Goal: Transaction & Acquisition: Purchase product/service

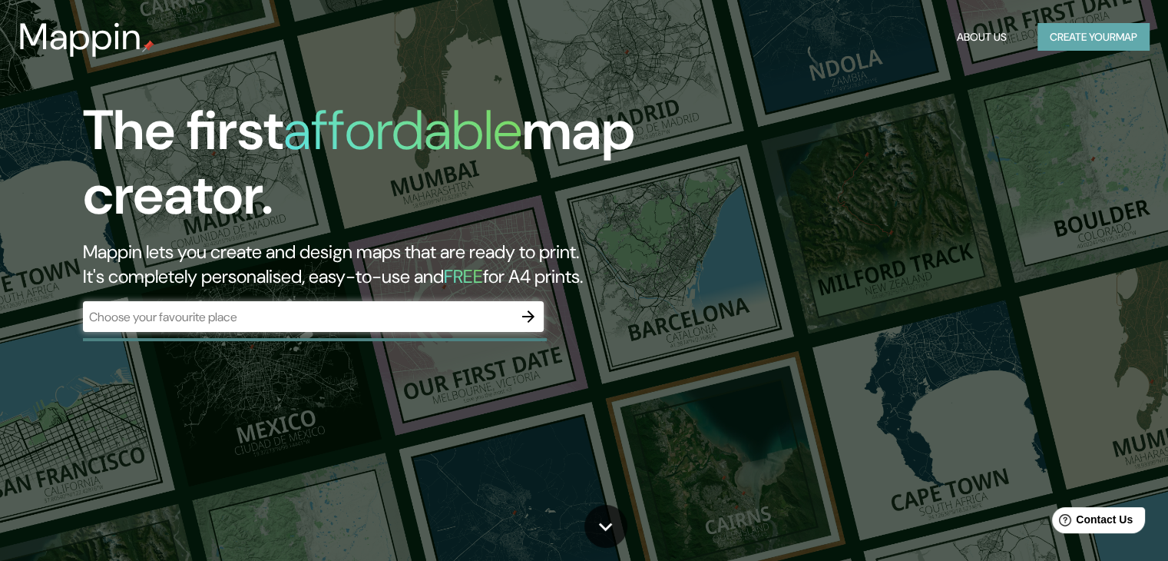
click at [1086, 47] on button "Create your map" at bounding box center [1093, 37] width 112 height 28
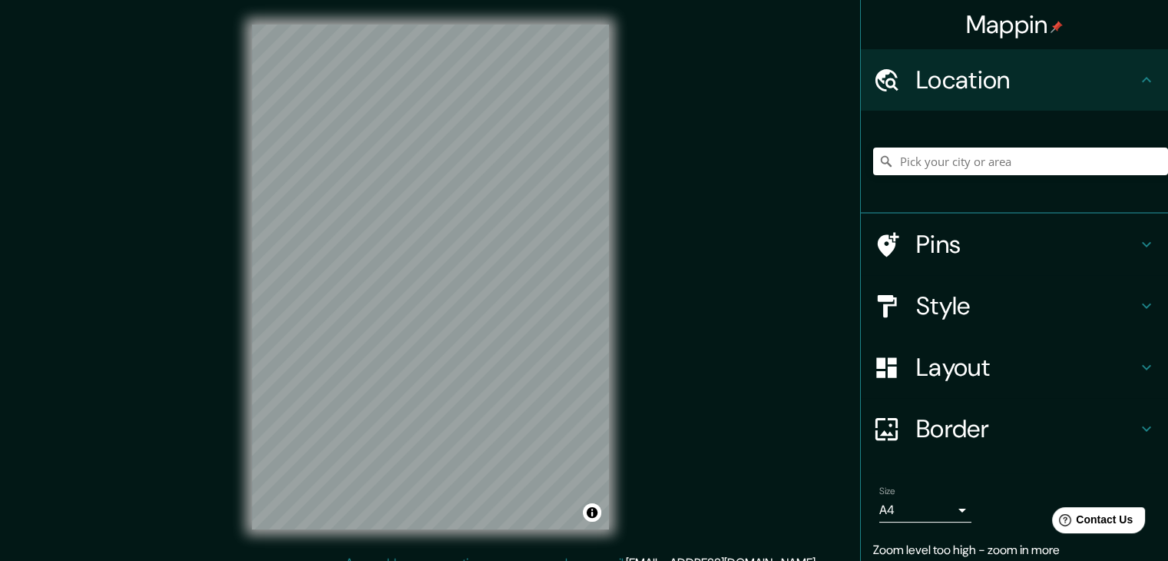
click at [643, 301] on div "Mappin Location Pins Style Layout Border Choose a border. Hint : you can make l…" at bounding box center [584, 289] width 1168 height 578
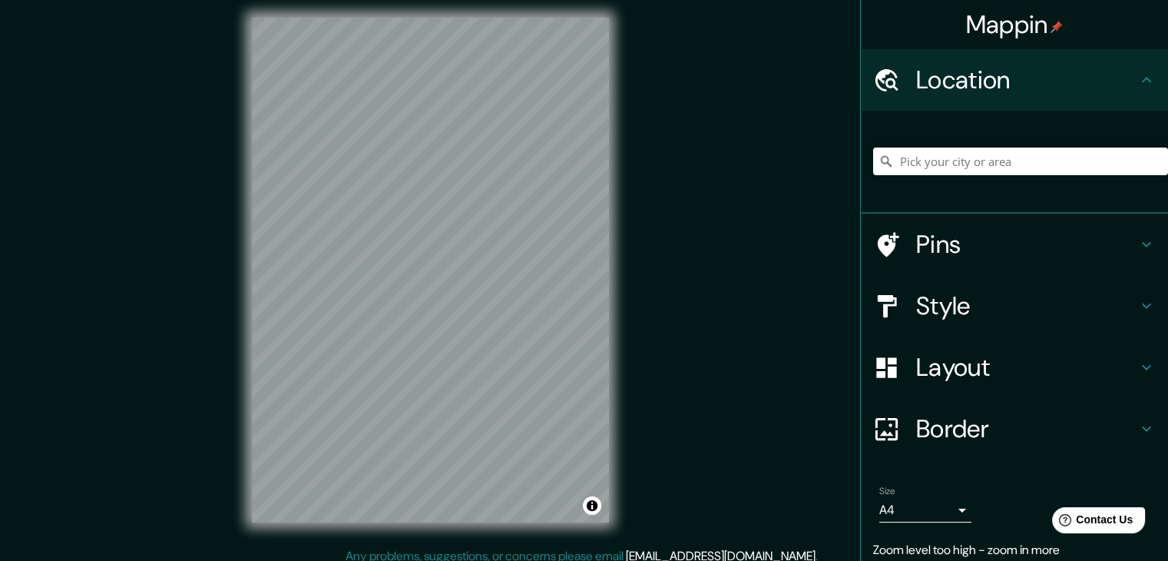
scroll to position [18, 0]
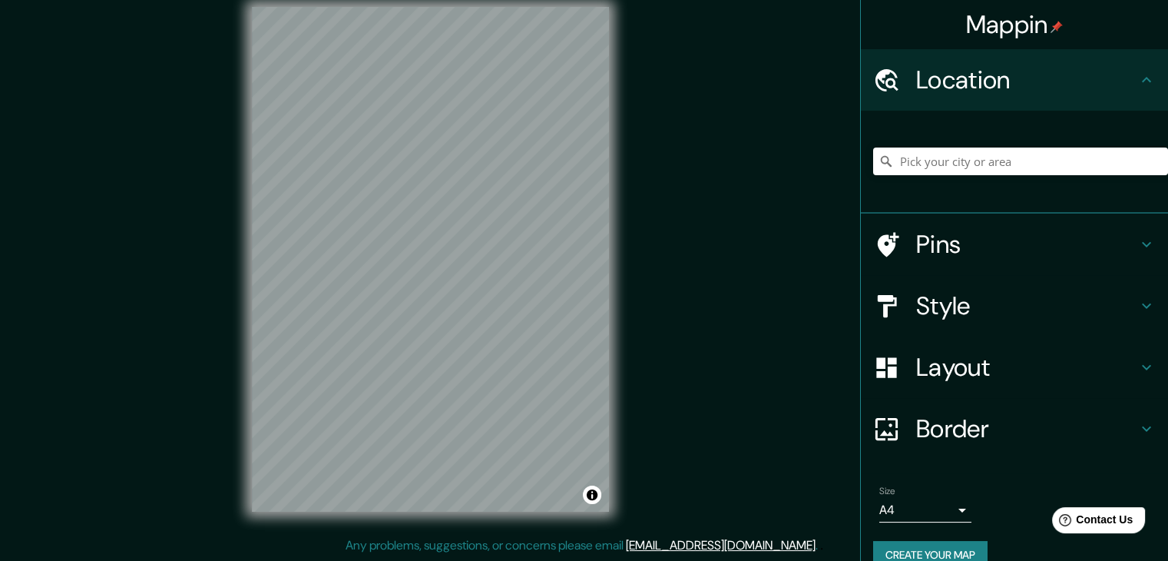
click at [890, 227] on div "Pins" at bounding box center [1014, 243] width 307 height 61
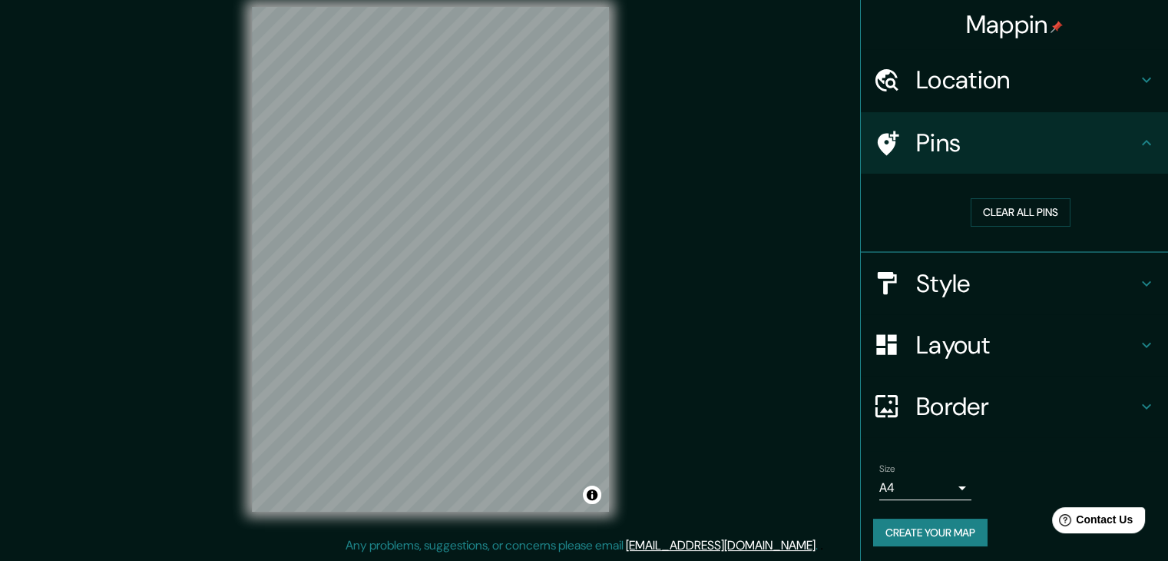
click at [935, 156] on h4 "Pins" at bounding box center [1026, 142] width 221 height 31
click at [937, 90] on h4 "Location" at bounding box center [1026, 80] width 221 height 31
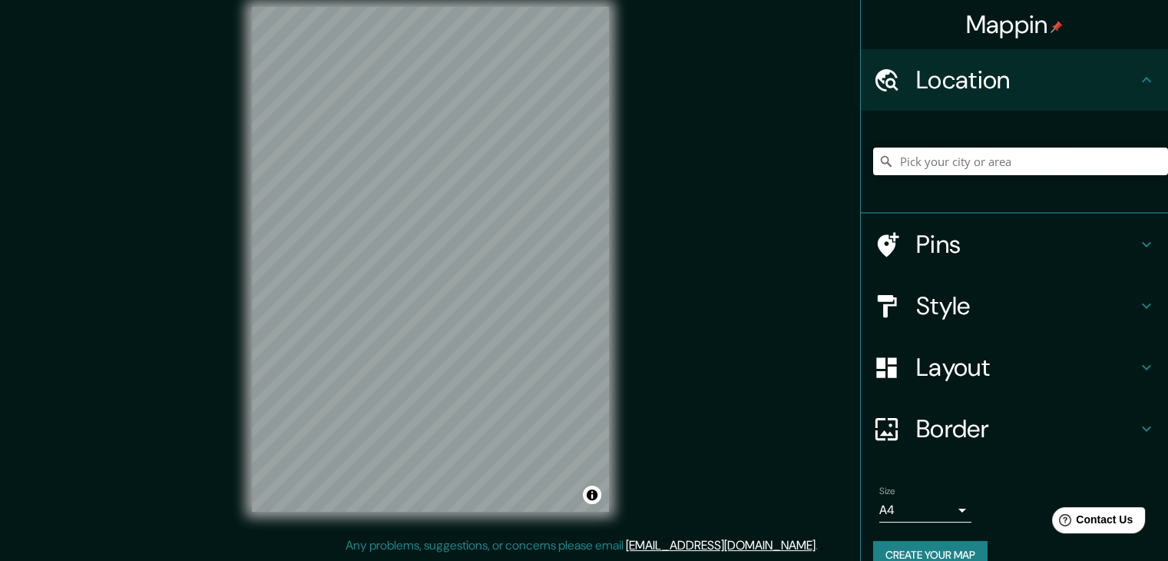
click at [928, 168] on input "Pick your city or area" at bounding box center [1020, 161] width 295 height 28
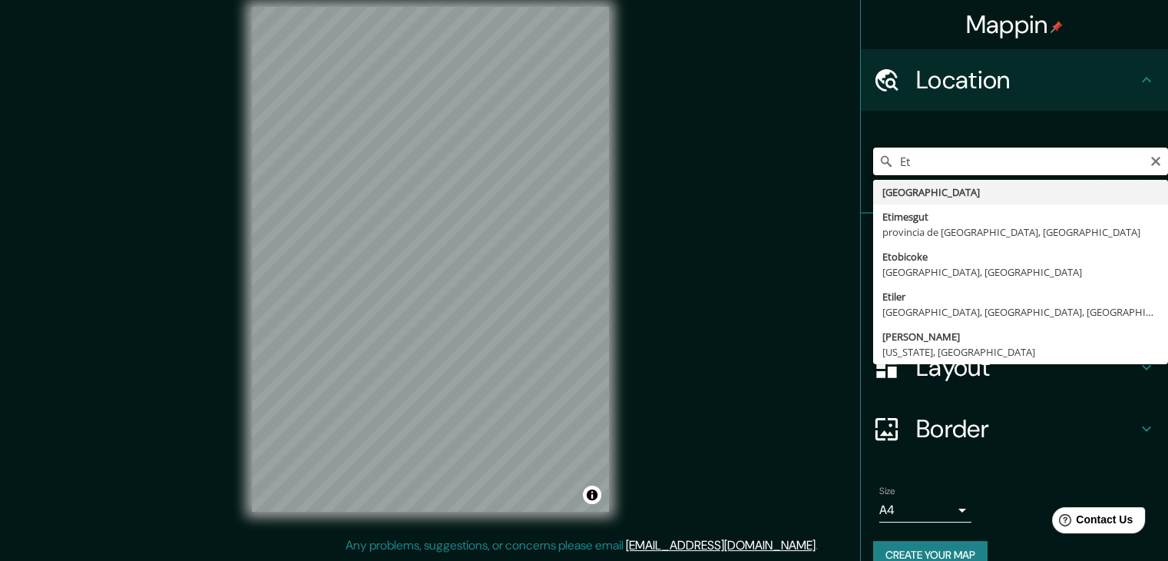
type input "E"
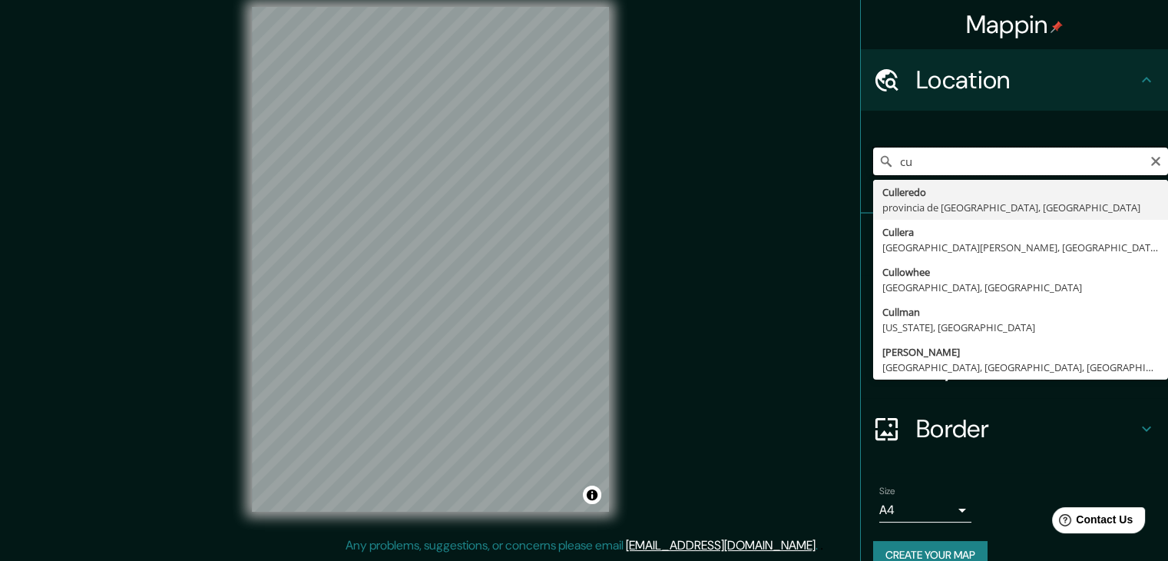
type input "c"
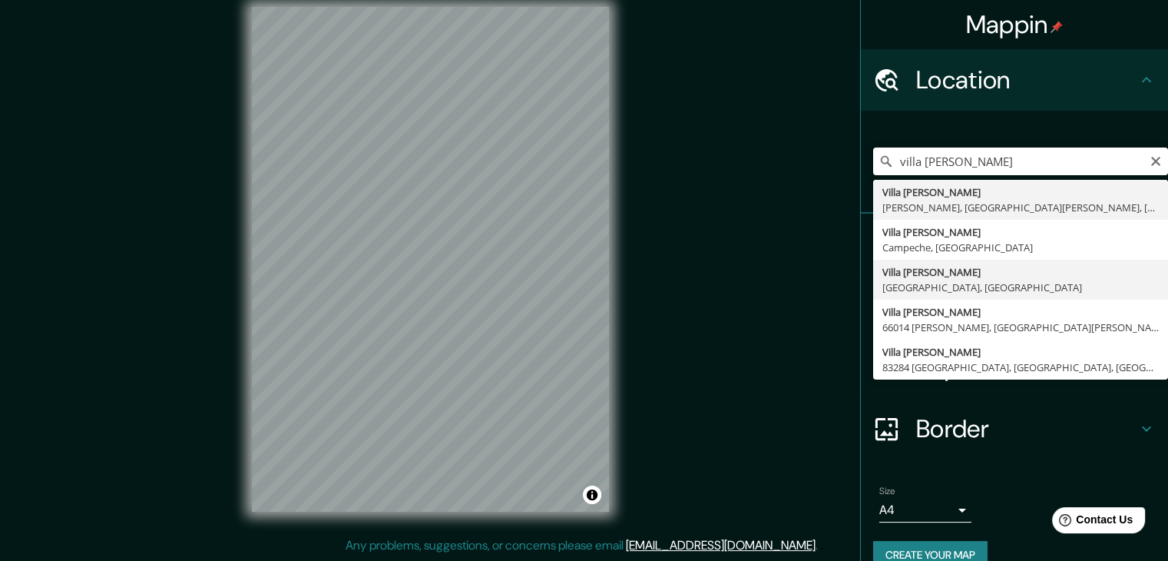
type input "[GEOGRAPHIC_DATA][PERSON_NAME], [GEOGRAPHIC_DATA], [GEOGRAPHIC_DATA]"
